Goal: Book appointment/travel/reservation

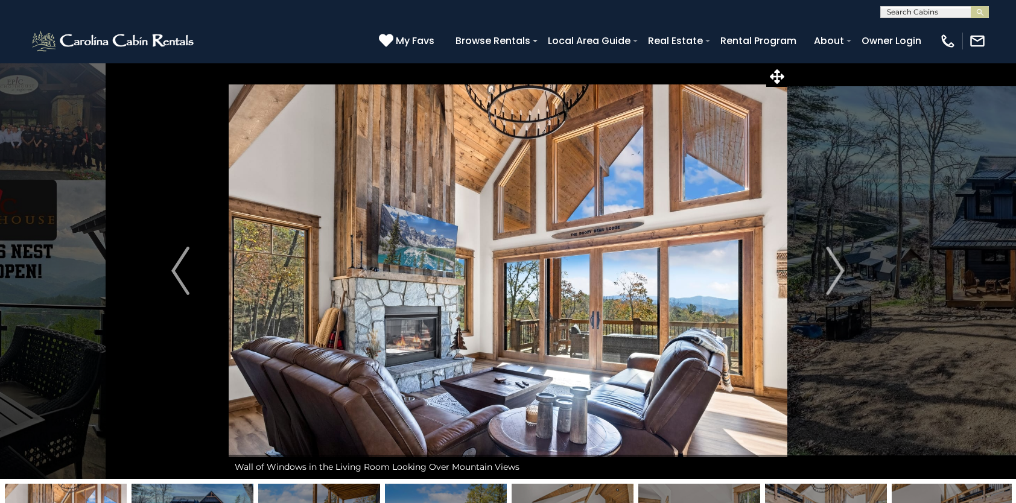
select select "*"
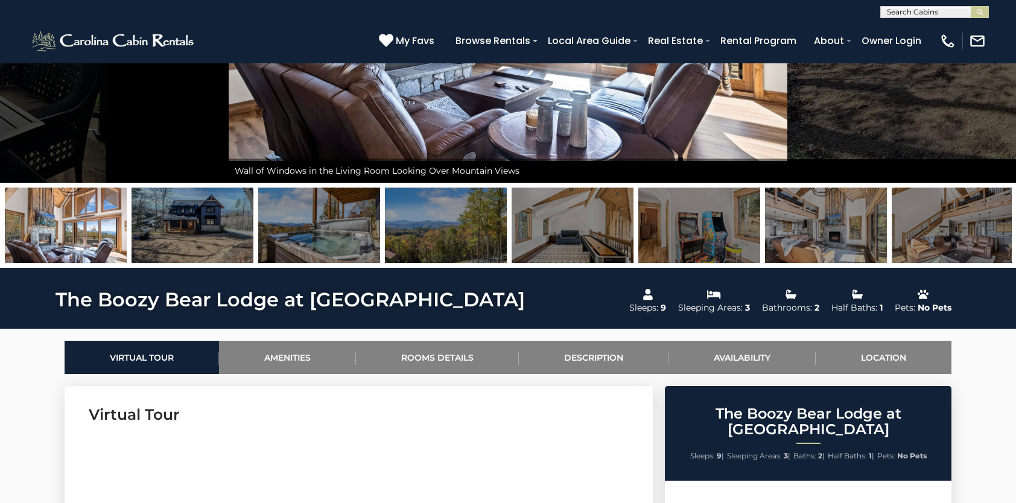
scroll to position [55, 0]
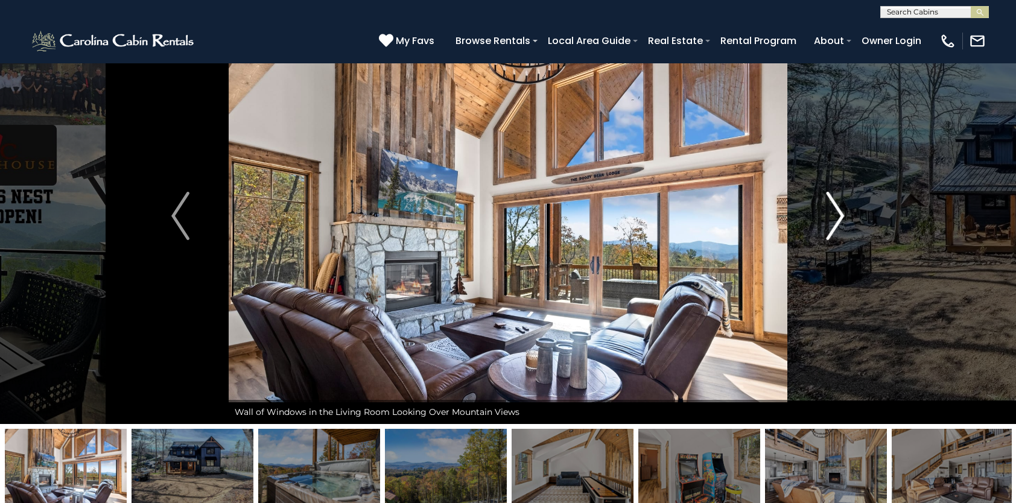
click at [834, 216] on img "Next" at bounding box center [836, 216] width 18 height 48
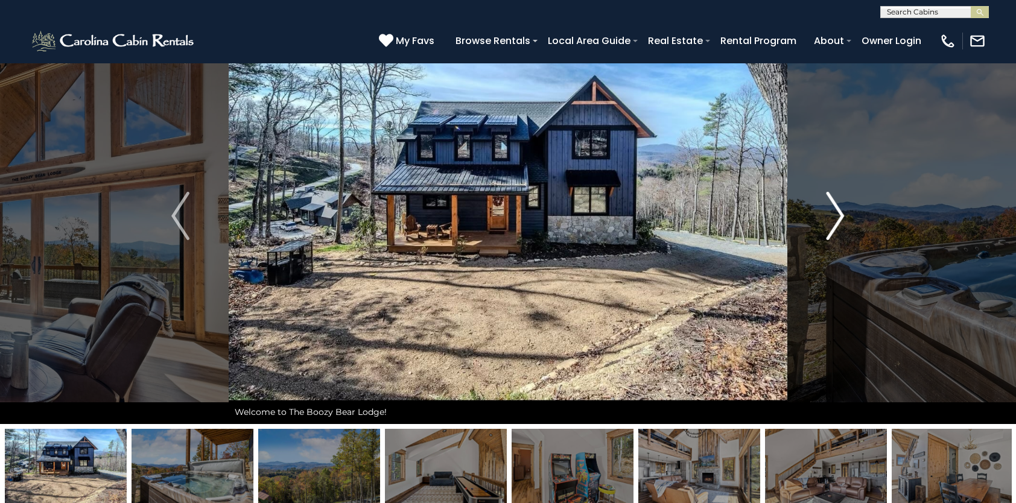
click at [834, 216] on img "Next" at bounding box center [836, 216] width 18 height 48
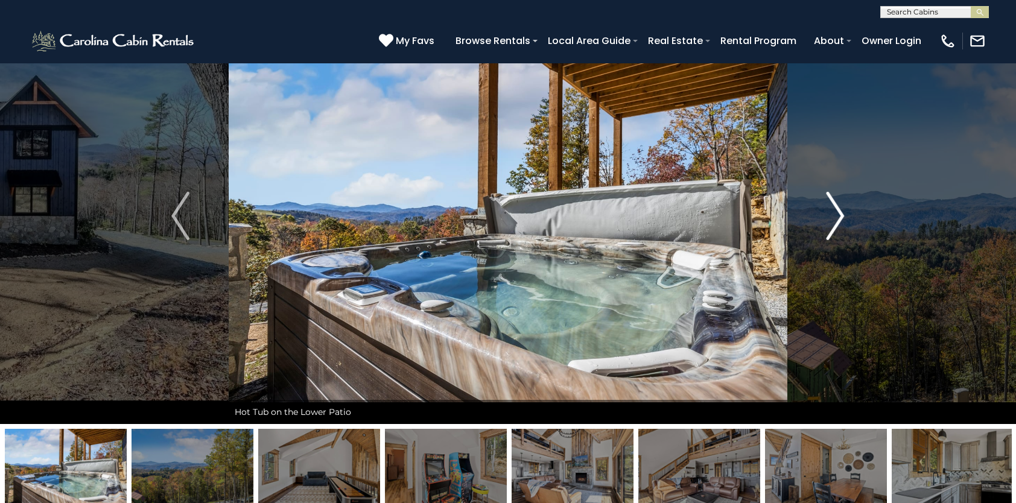
click at [834, 216] on img "Next" at bounding box center [836, 216] width 18 height 48
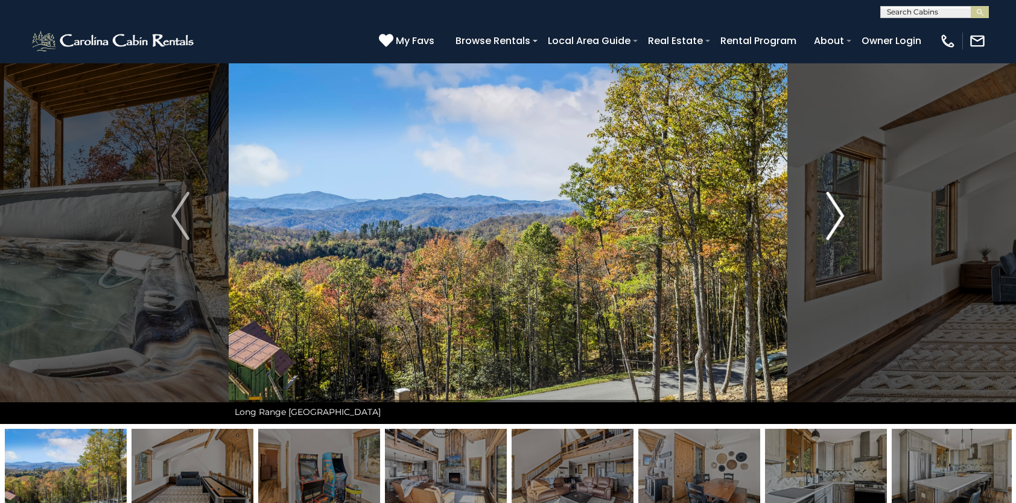
click at [834, 216] on img "Next" at bounding box center [836, 216] width 18 height 48
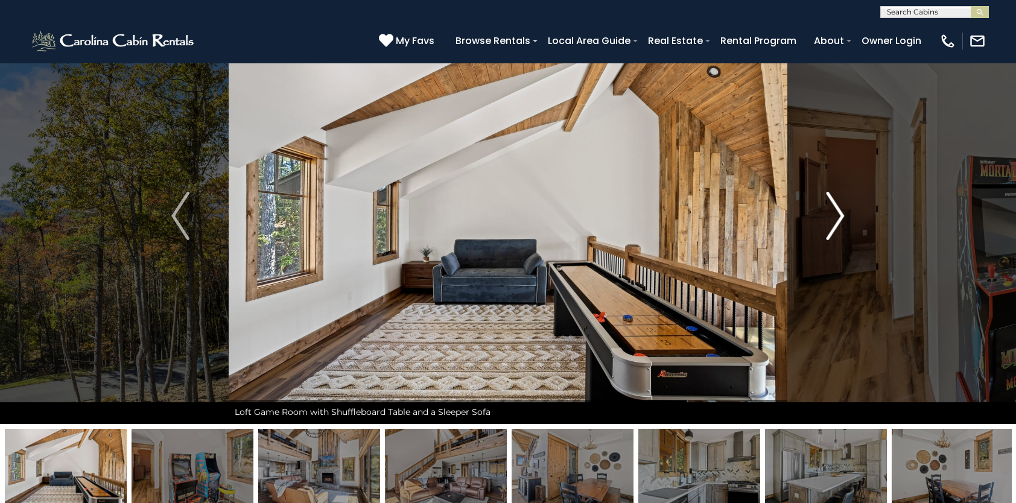
click at [834, 216] on img "Next" at bounding box center [836, 216] width 18 height 48
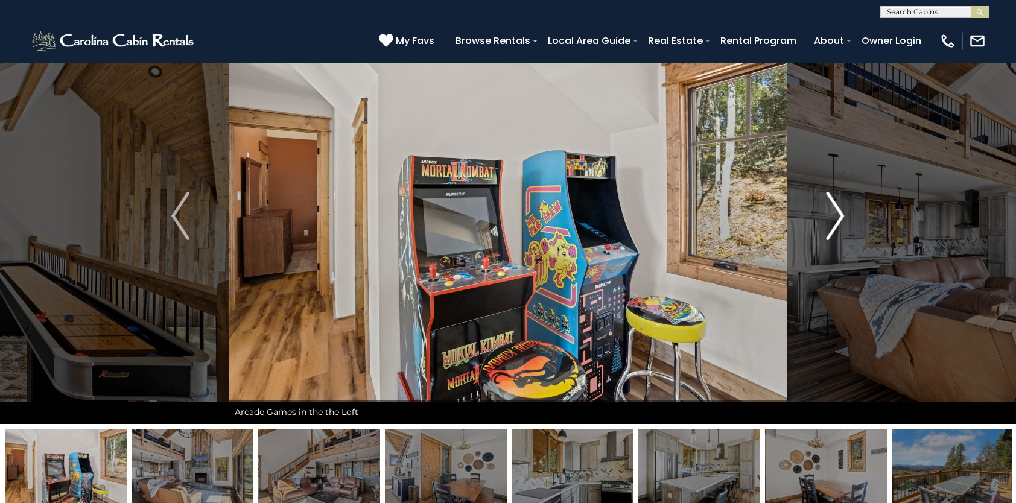
click at [834, 216] on img "Next" at bounding box center [836, 216] width 18 height 48
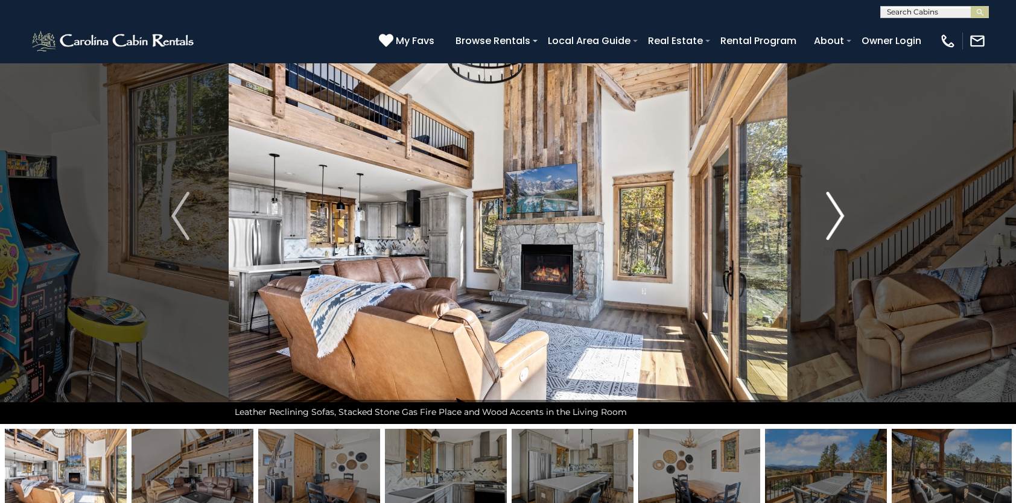
click at [834, 216] on img "Next" at bounding box center [836, 216] width 18 height 48
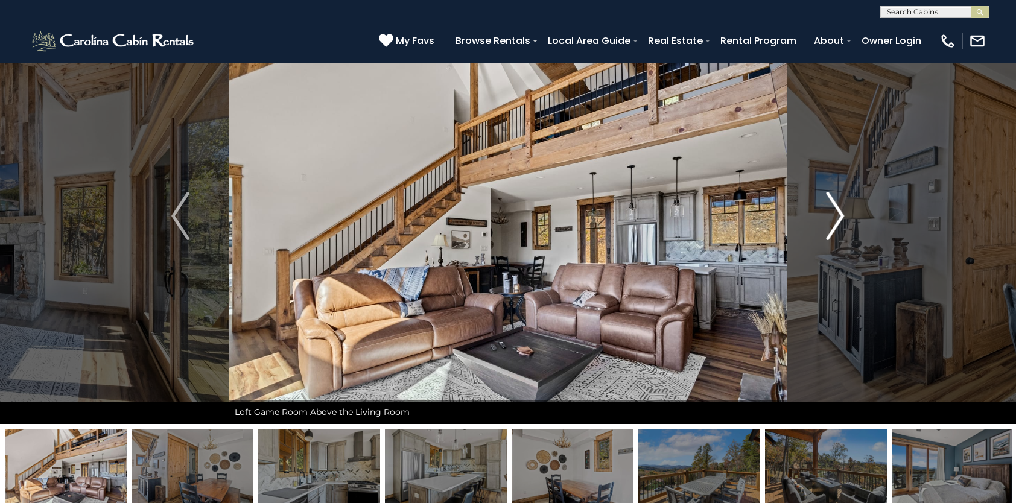
click at [834, 216] on img "Next" at bounding box center [836, 216] width 18 height 48
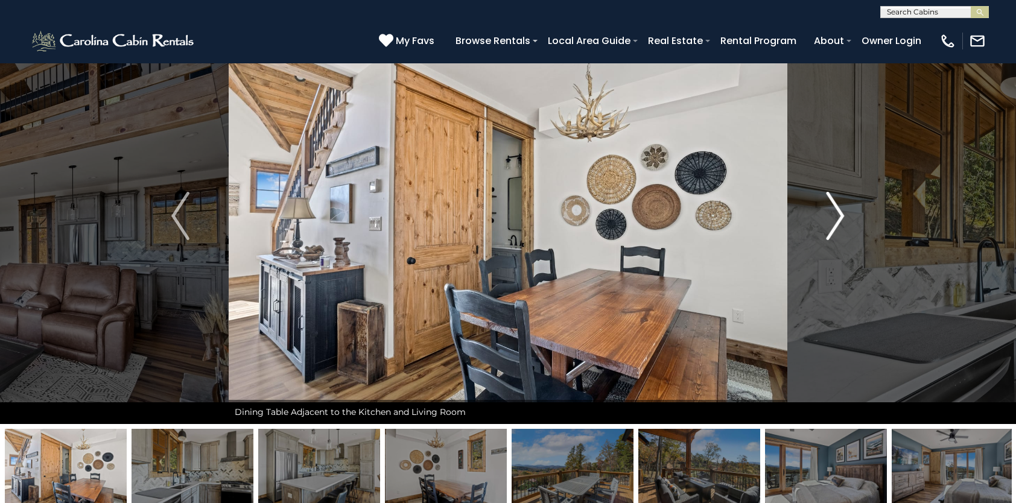
click at [834, 216] on img "Next" at bounding box center [836, 216] width 18 height 48
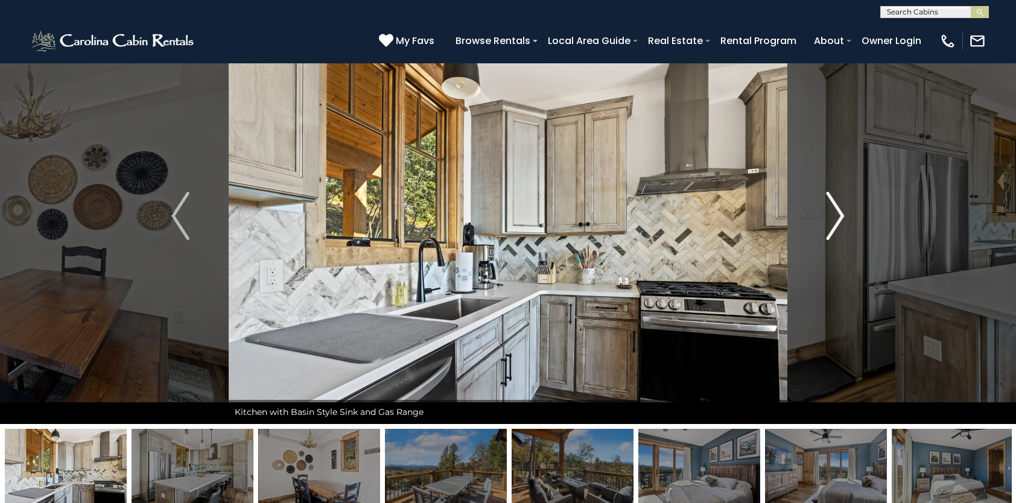
click at [834, 216] on img "Next" at bounding box center [836, 216] width 18 height 48
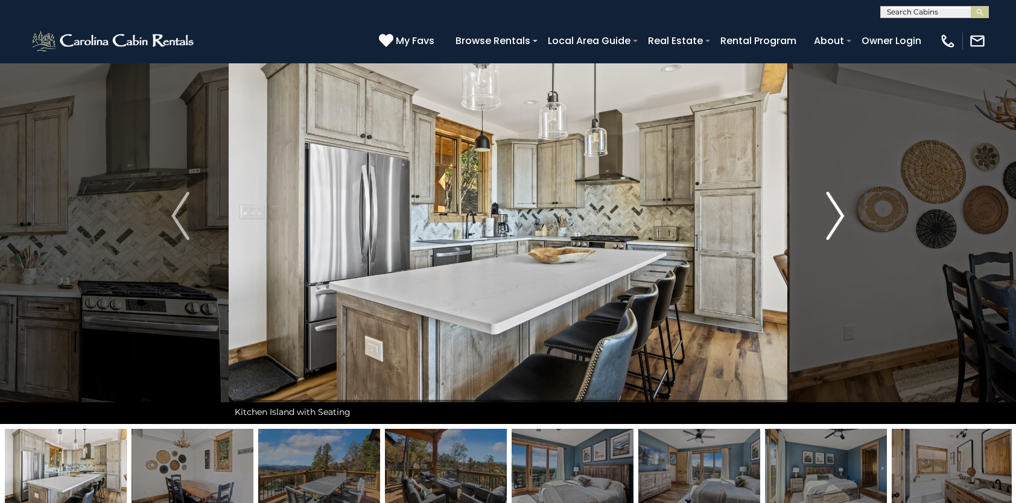
click at [834, 216] on img "Next" at bounding box center [836, 216] width 18 height 48
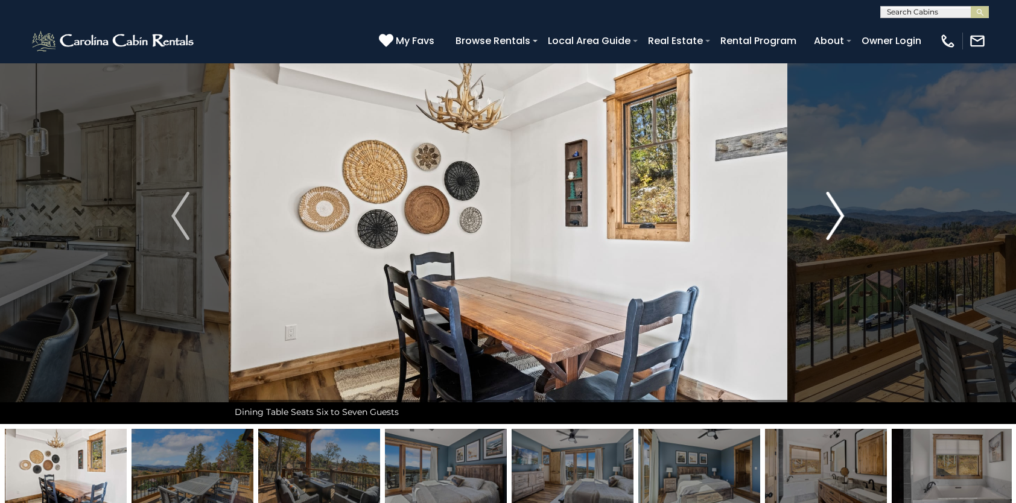
click at [834, 216] on img "Next" at bounding box center [836, 216] width 18 height 48
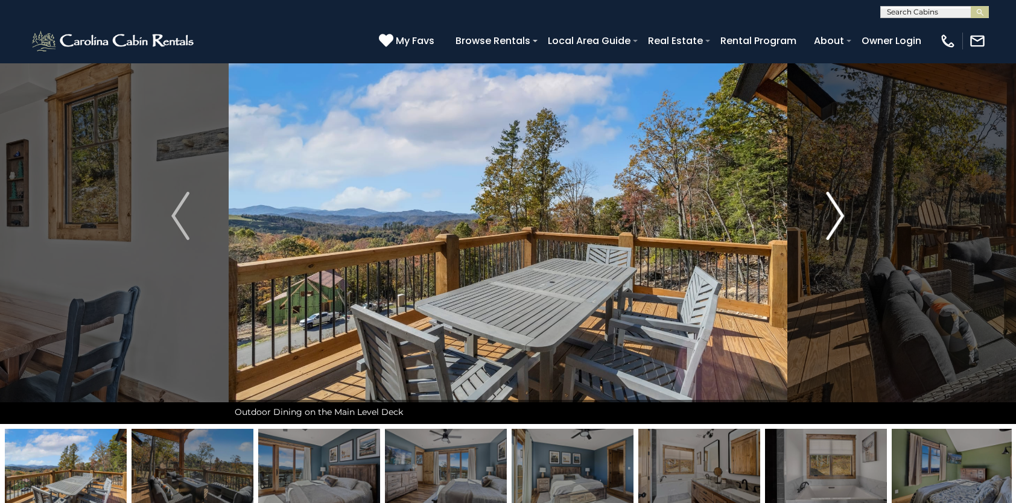
click at [834, 216] on img "Next" at bounding box center [836, 216] width 18 height 48
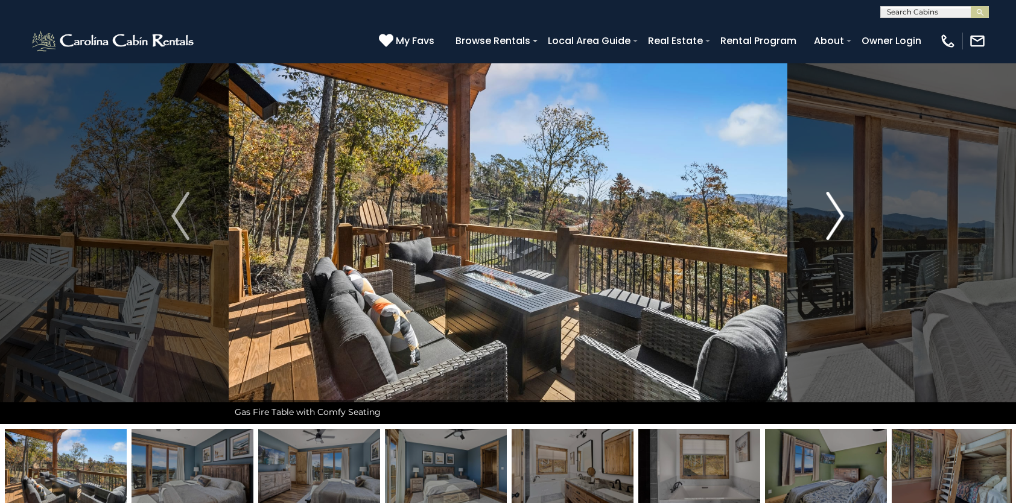
click at [838, 215] on img "Next" at bounding box center [836, 216] width 18 height 48
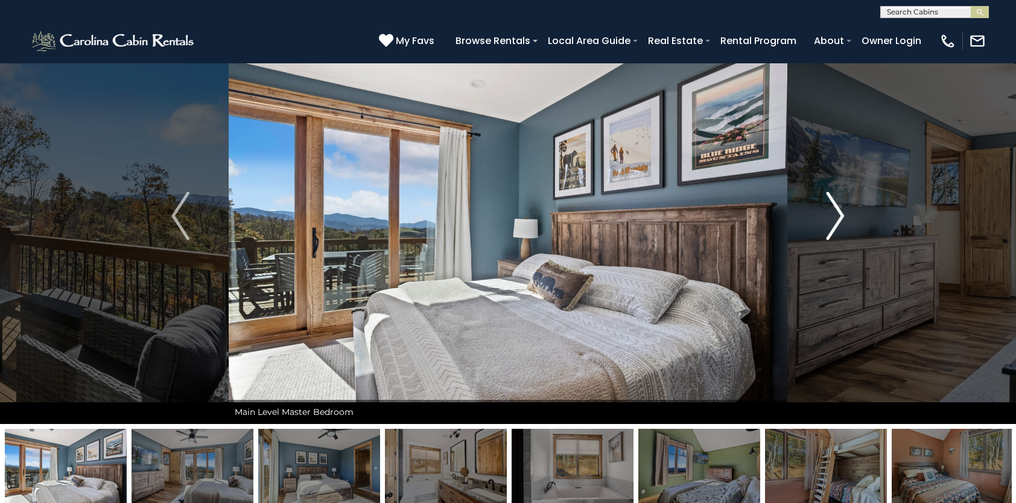
click at [838, 215] on img "Next" at bounding box center [836, 216] width 18 height 48
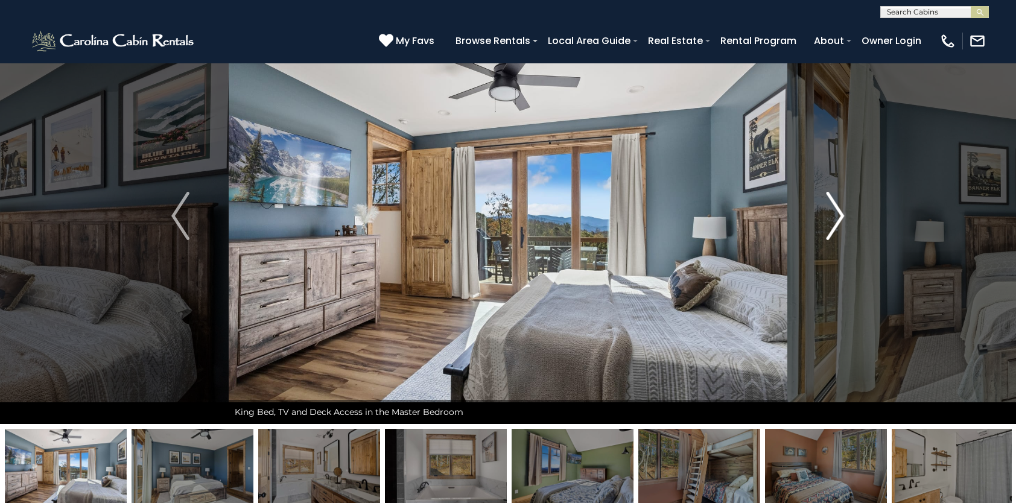
click at [838, 214] on img "Next" at bounding box center [836, 216] width 18 height 48
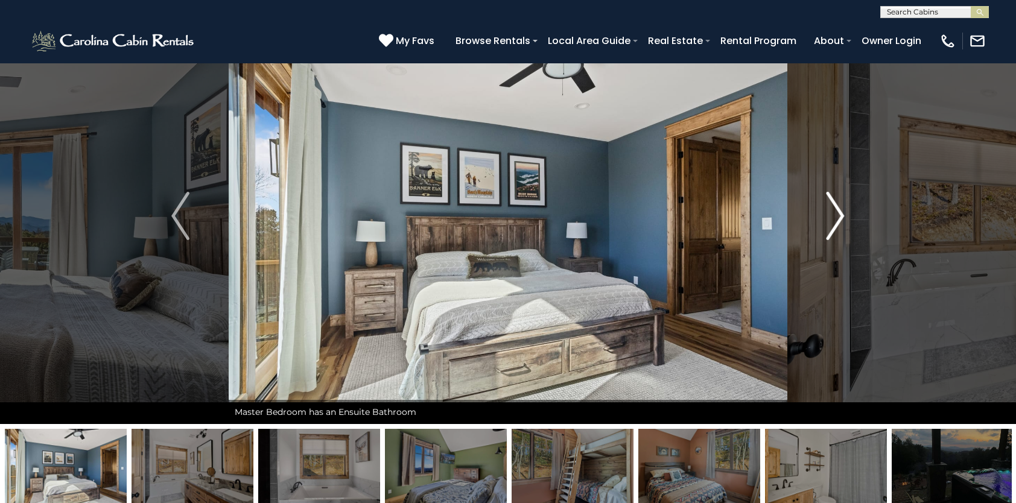
click at [841, 214] on img "Next" at bounding box center [836, 216] width 18 height 48
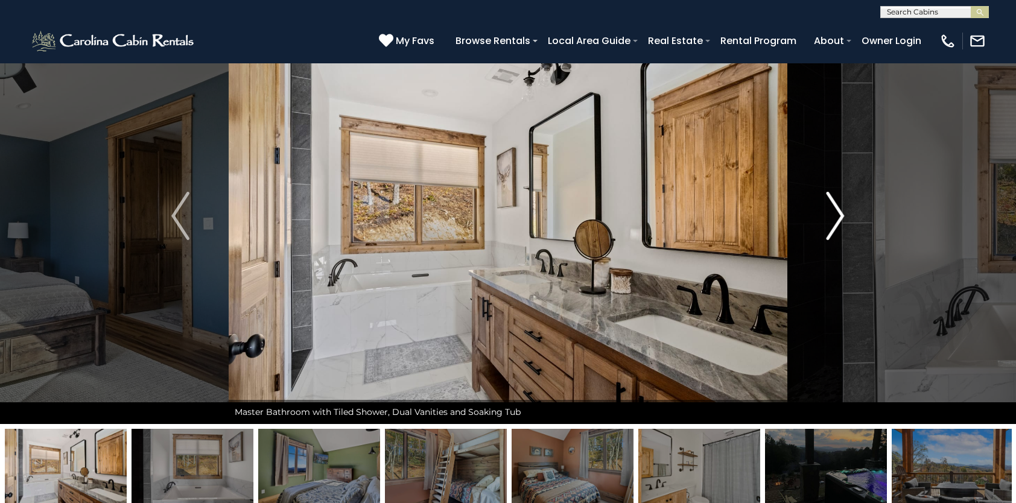
click at [841, 214] on img "Next" at bounding box center [836, 216] width 18 height 48
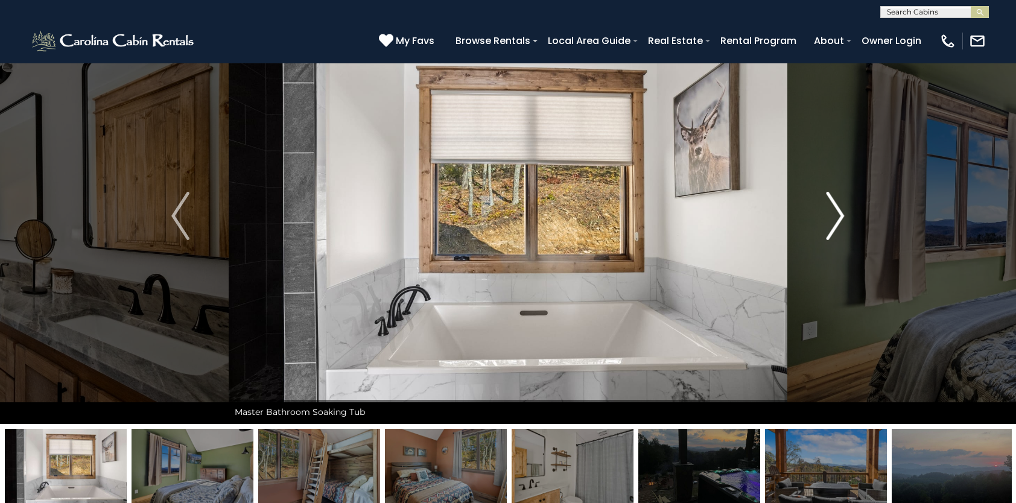
click at [841, 214] on img "Next" at bounding box center [836, 216] width 18 height 48
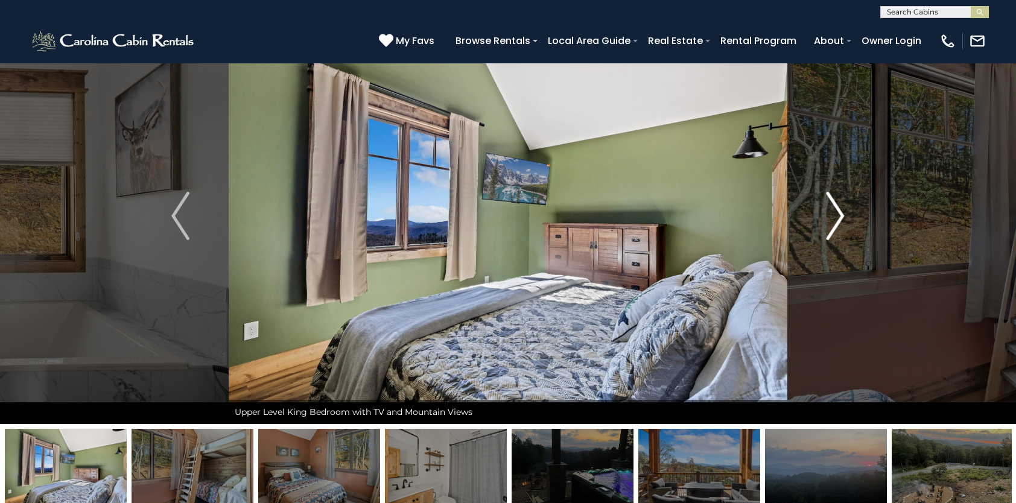
click at [841, 214] on img "Next" at bounding box center [836, 216] width 18 height 48
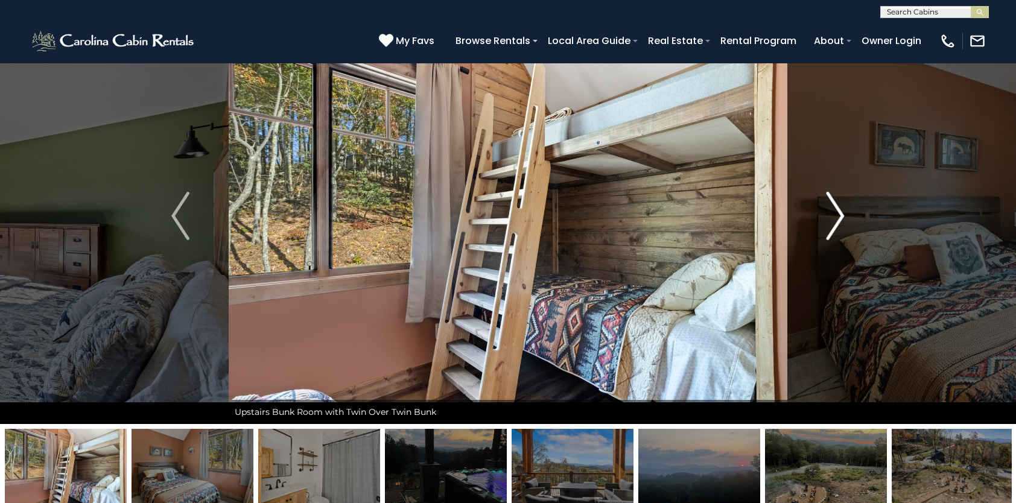
click at [841, 214] on img "Next" at bounding box center [836, 216] width 18 height 48
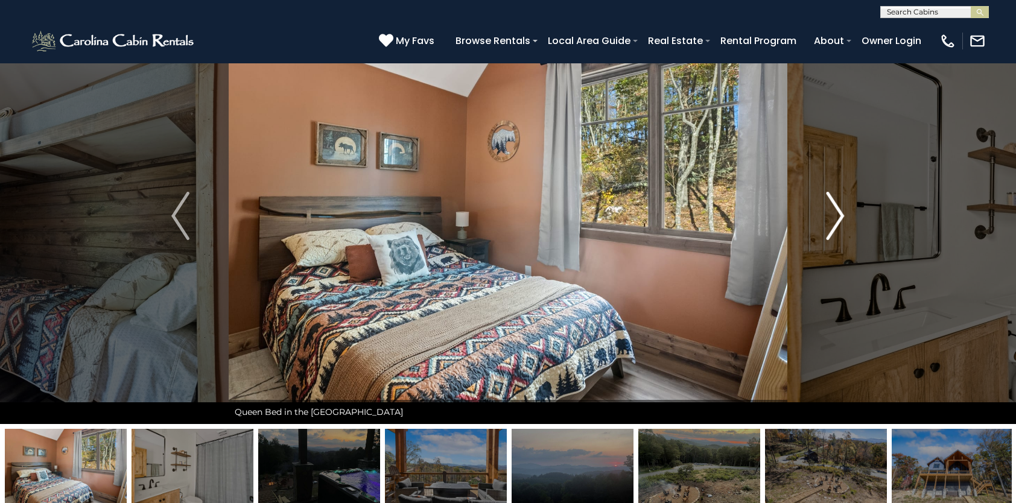
click at [841, 214] on img "Next" at bounding box center [836, 216] width 18 height 48
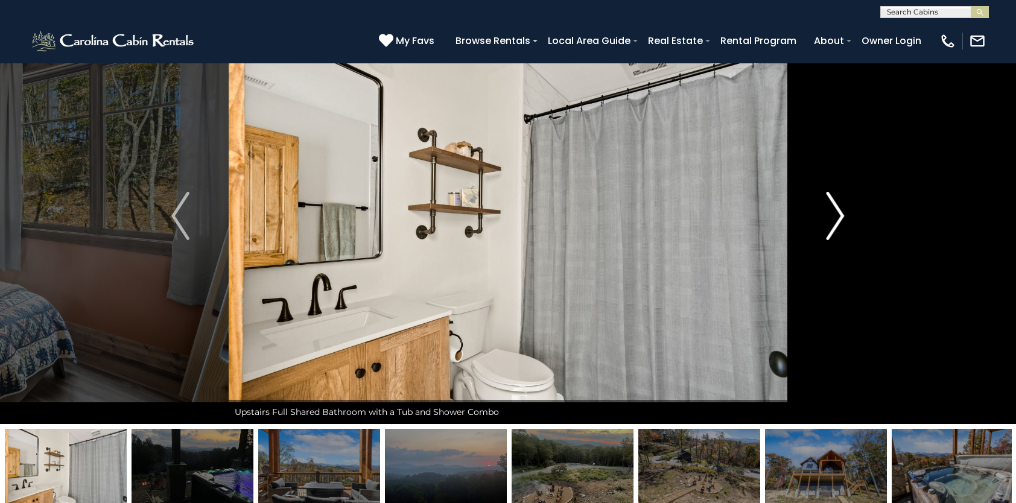
click at [841, 214] on img "Next" at bounding box center [836, 216] width 18 height 48
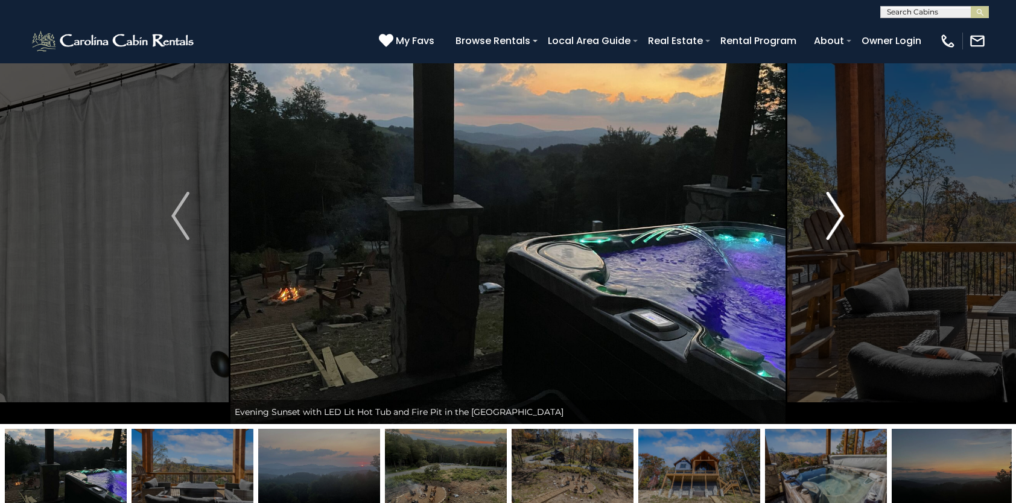
click at [833, 206] on img "Next" at bounding box center [836, 216] width 18 height 48
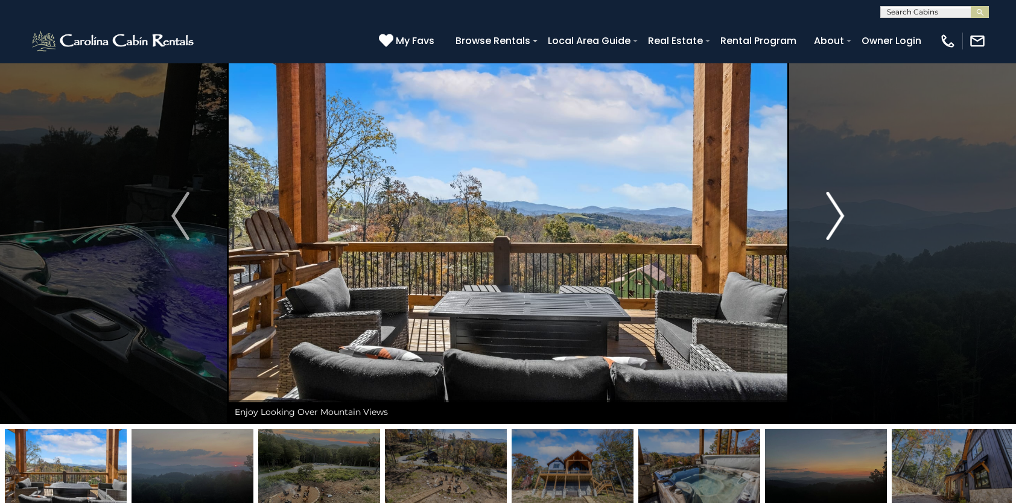
click at [833, 206] on img "Next" at bounding box center [836, 216] width 18 height 48
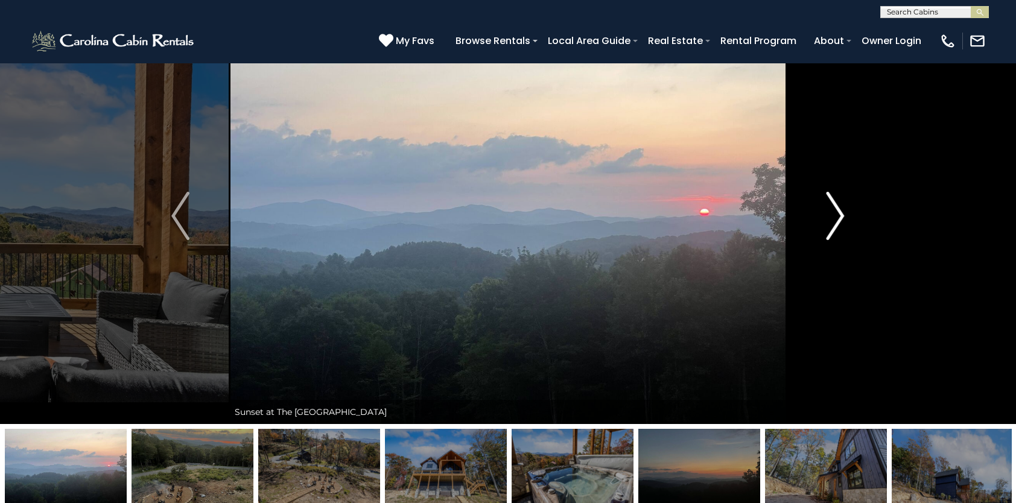
click at [833, 206] on img "Next" at bounding box center [836, 216] width 18 height 48
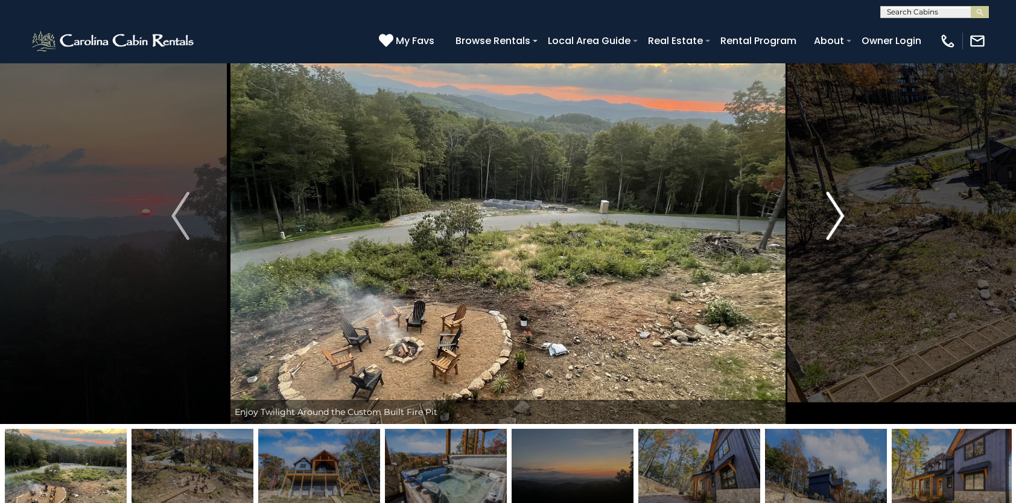
click at [833, 206] on img "Next" at bounding box center [836, 216] width 18 height 48
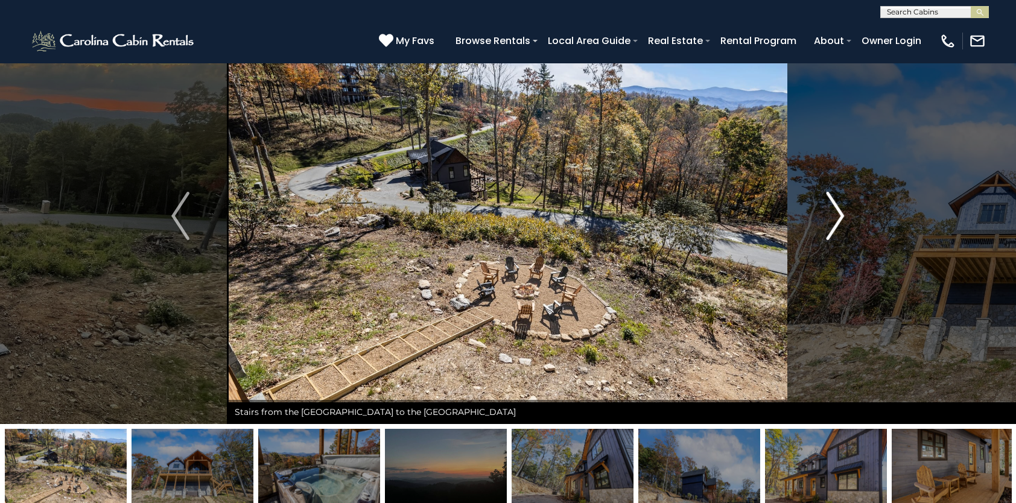
click at [833, 206] on img "Next" at bounding box center [836, 216] width 18 height 48
